Goal: Information Seeking & Learning: Find contact information

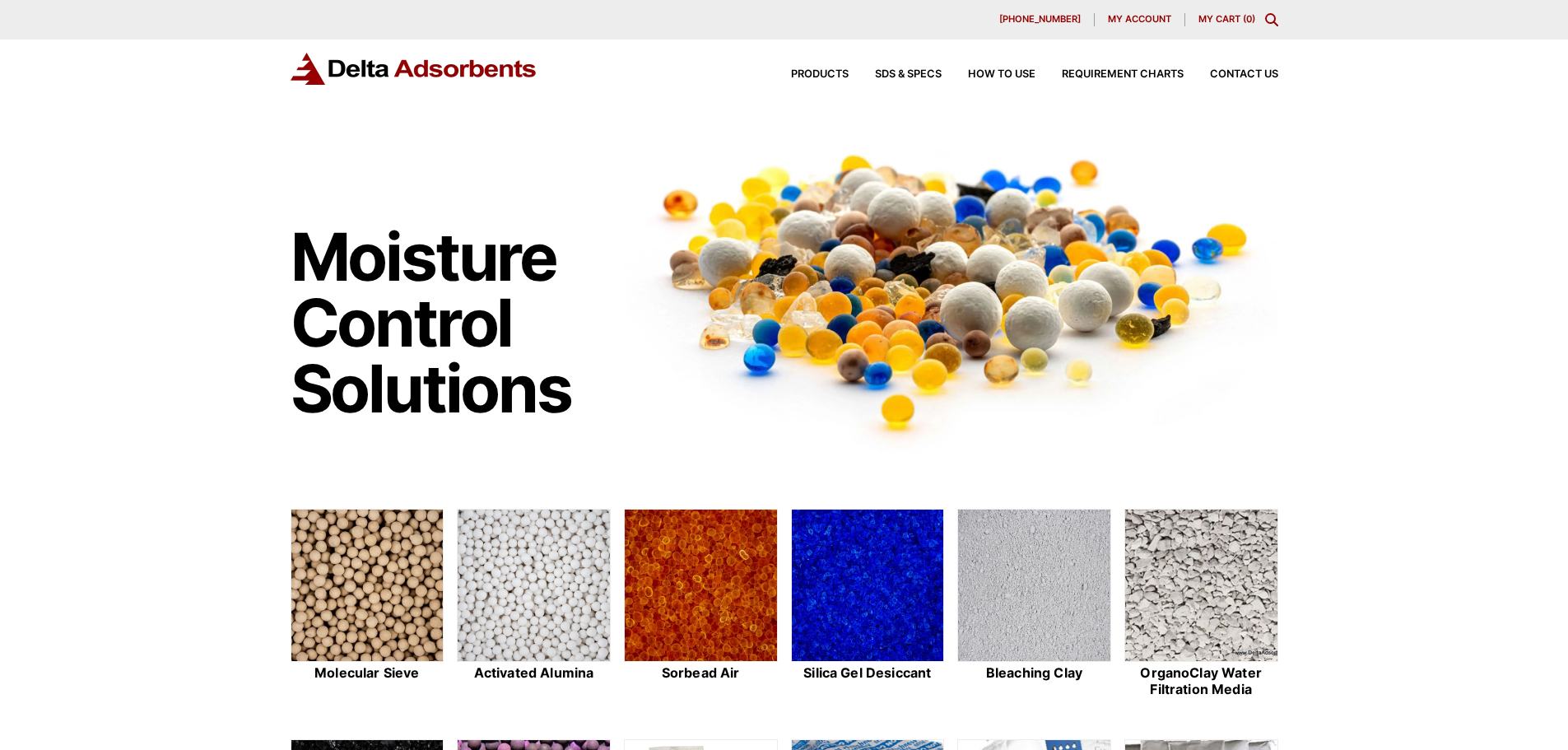
click at [1265, 68] on div "Products SDS & SPECS How to Use Requirement Charts Contact Us" at bounding box center [1021, 74] width 527 height 24
click at [1237, 78] on span "Contact Us" at bounding box center [1243, 74] width 69 height 11
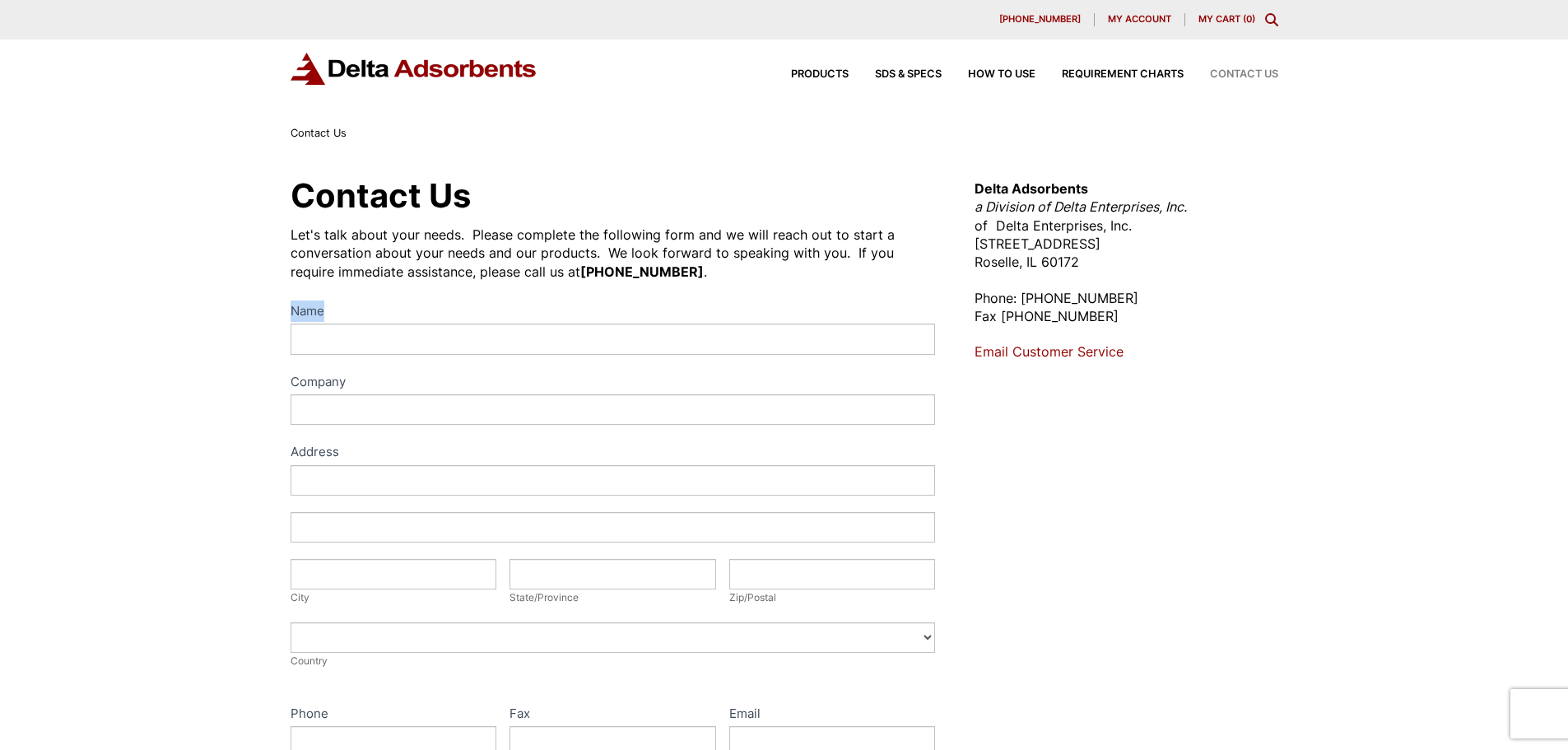
drag, startPoint x: 671, startPoint y: 275, endPoint x: 539, endPoint y: 286, distance: 132.5
click at [539, 286] on div "Contact Us Let's talk about your needs. Please complete the following form and …" at bounding box center [612, 595] width 646 height 832
click at [491, 268] on div "Let's talk about your needs. Please complete the following form and we will rea…" at bounding box center [612, 253] width 646 height 55
drag, startPoint x: 538, startPoint y: 268, endPoint x: 634, endPoint y: 271, distance: 96.0
click at [634, 271] on strong "[PHONE_NUMBER]" at bounding box center [641, 272] width 123 height 17
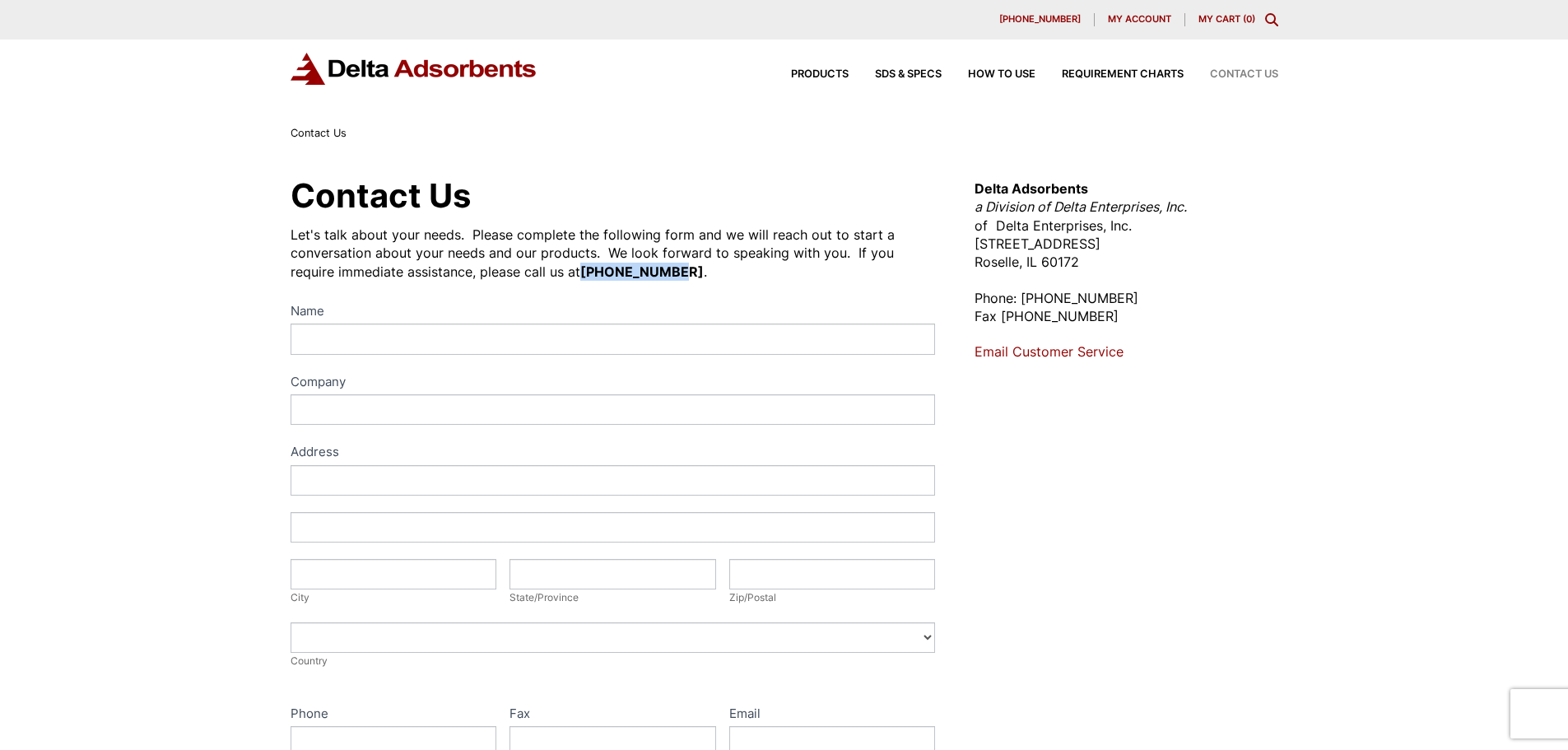
copy strong "[PHONE_NUMBER]"
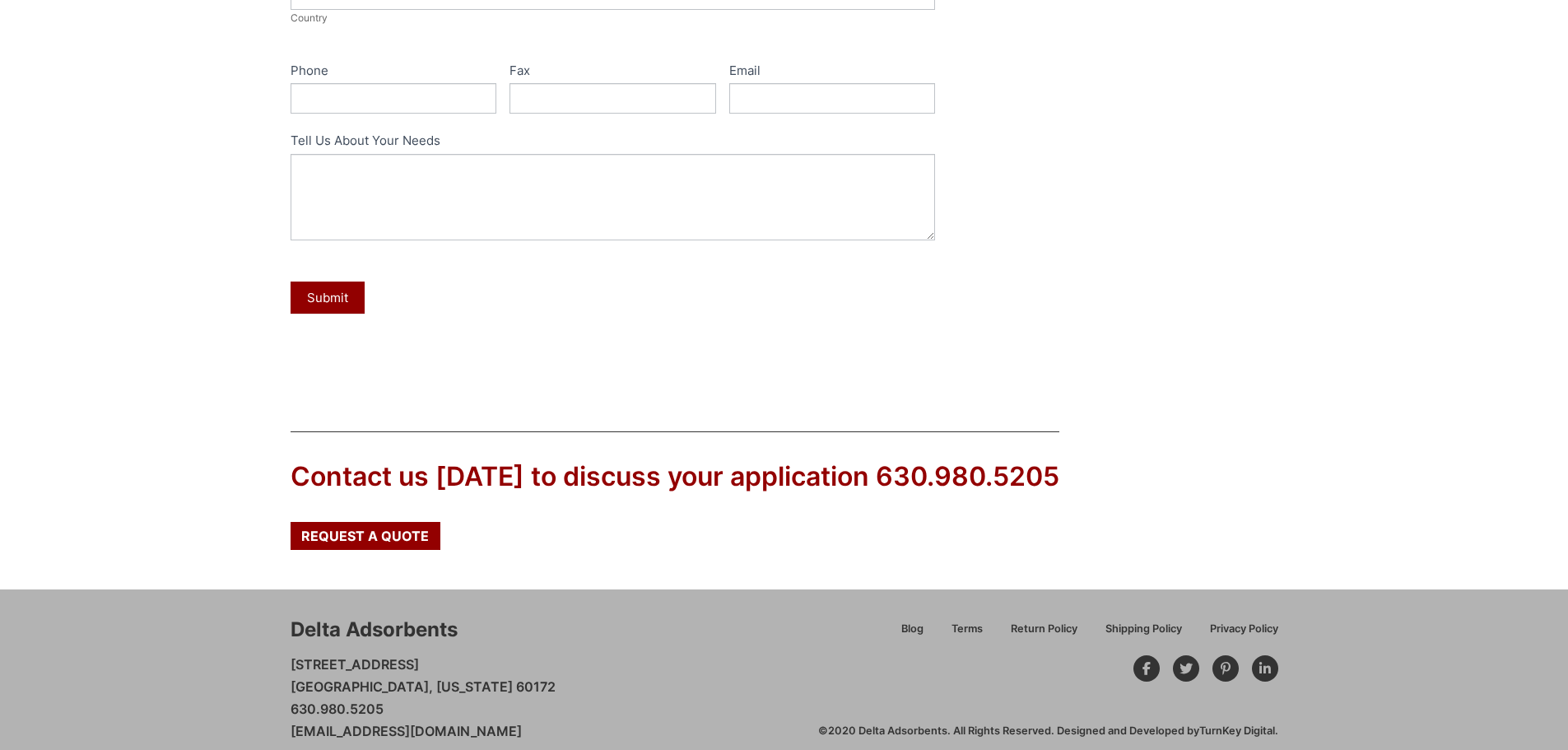
scroll to position [662, 0]
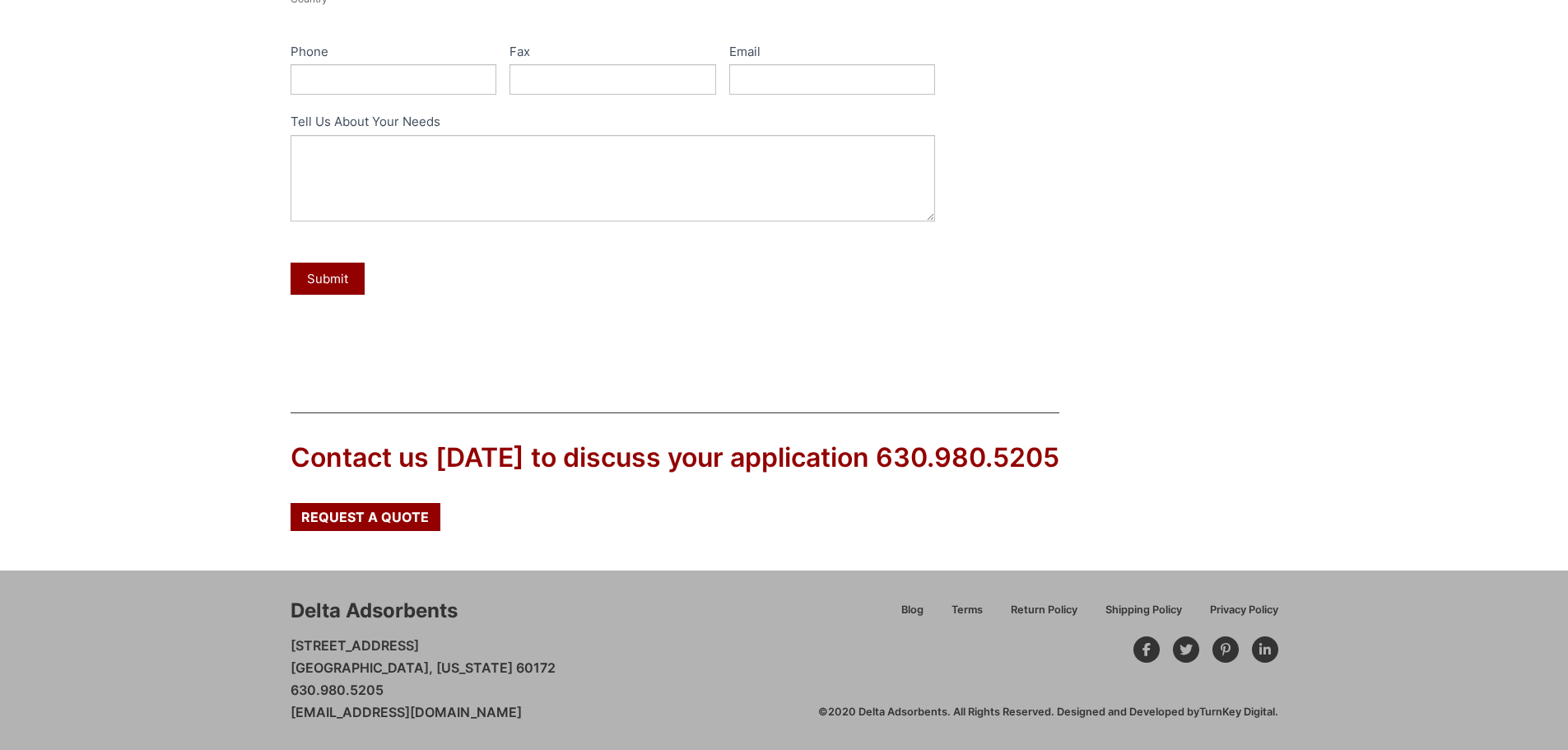
drag, startPoint x: 564, startPoint y: 715, endPoint x: 291, endPoint y: 711, distance: 273.0
click at [291, 711] on div "Delta Adsorbents [STREET_ADDRESS][US_STATE] 630.980.5205 [EMAIL_ADDRESS][DOMAIN…" at bounding box center [554, 660] width 527 height 127
copy link "[EMAIL_ADDRESS][DOMAIN_NAME]"
